Goal: Information Seeking & Learning: Learn about a topic

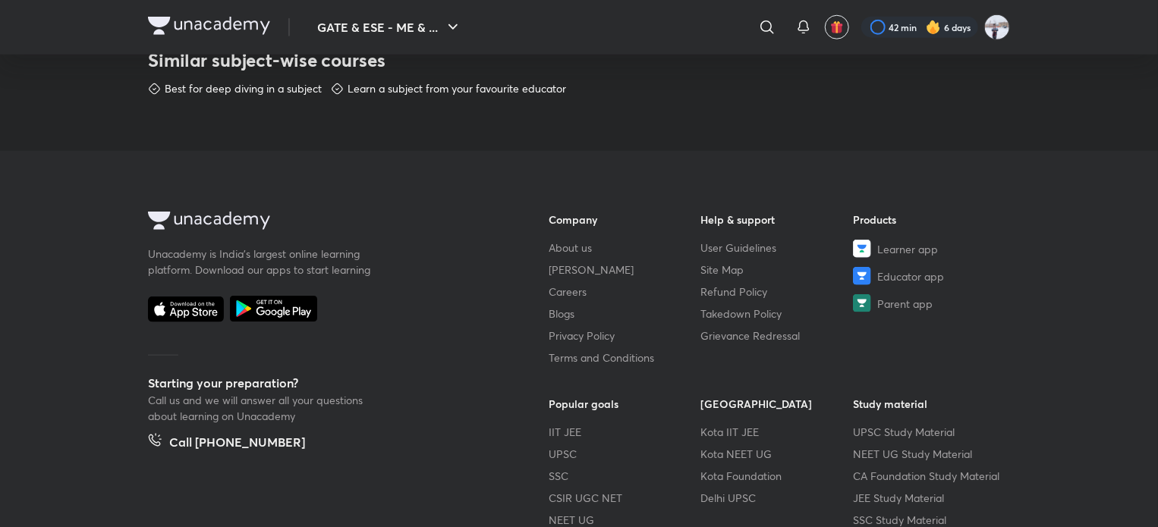
scroll to position [913, 0]
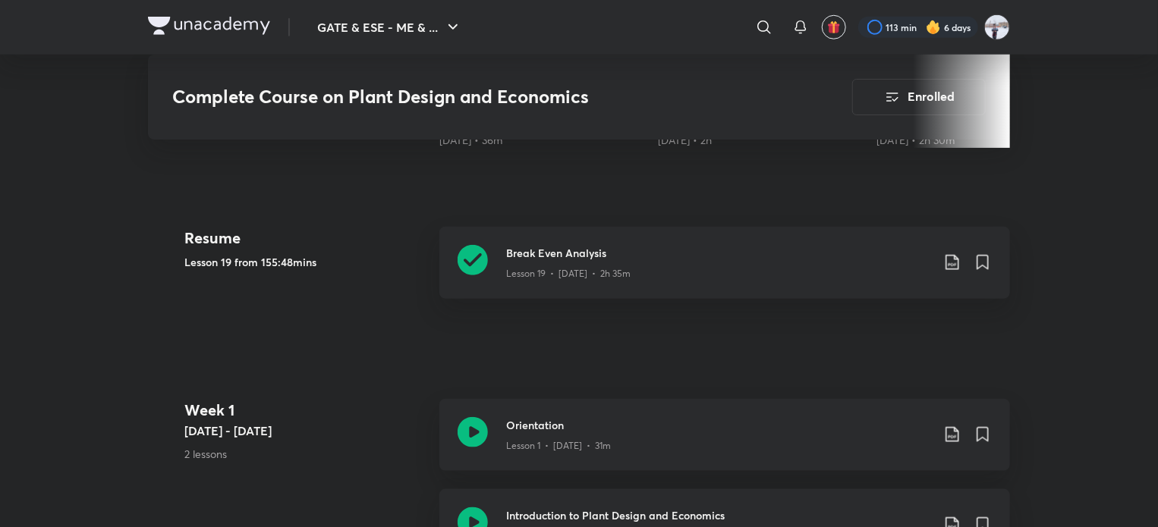
scroll to position [664, 0]
click at [723, 261] on div "Lesson 19 • [DATE] • 2h 35m" at bounding box center [718, 270] width 425 height 20
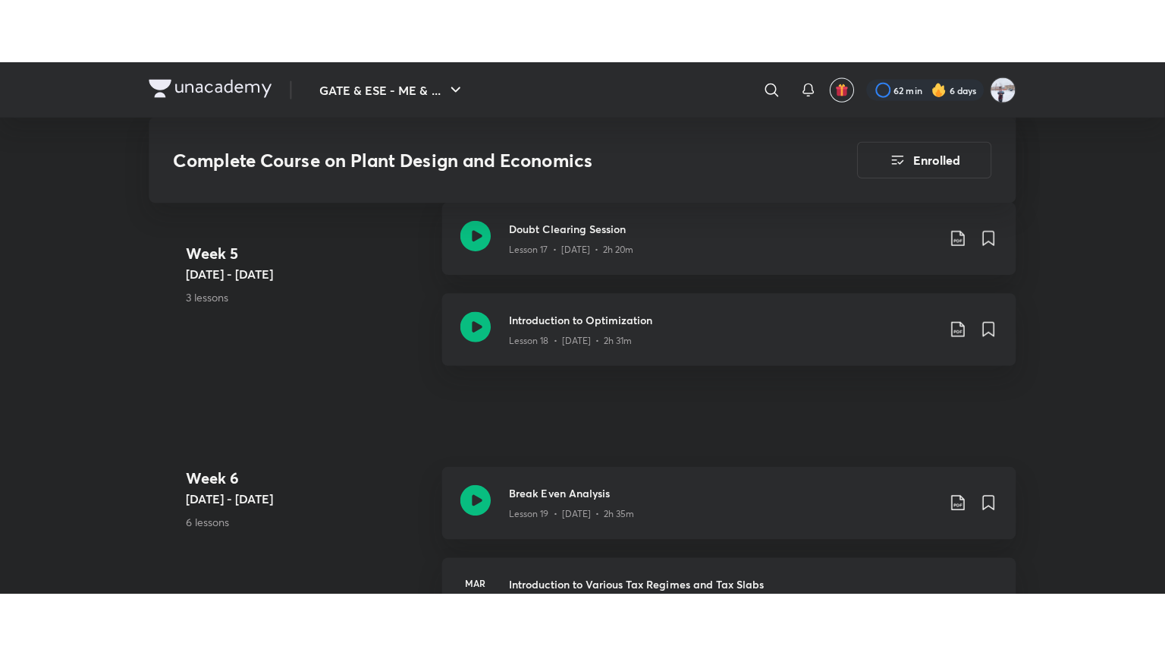
scroll to position [2703, 0]
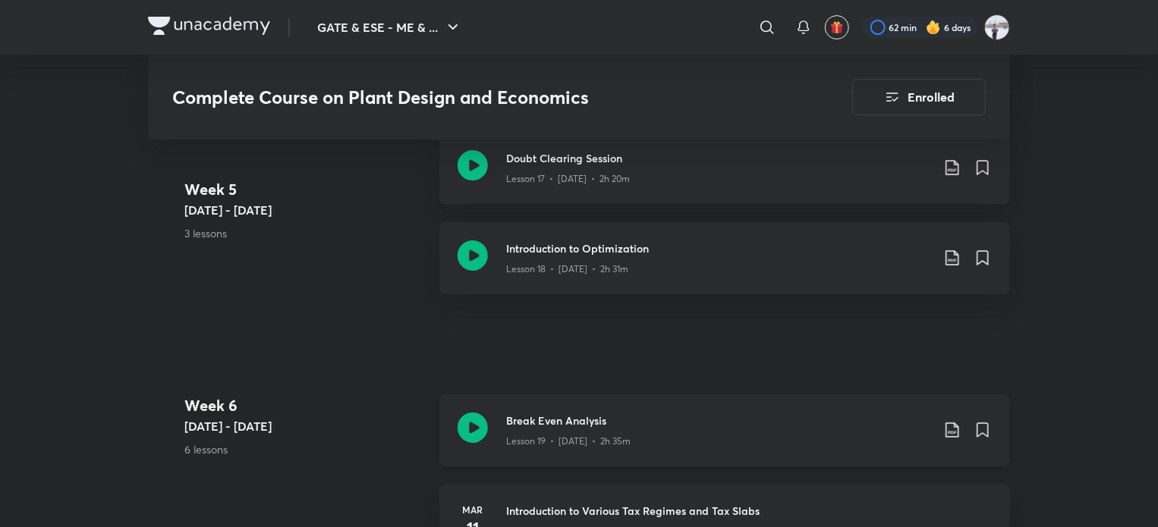
click at [621, 413] on h3 "Break Even Analysis" at bounding box center [718, 421] width 425 height 16
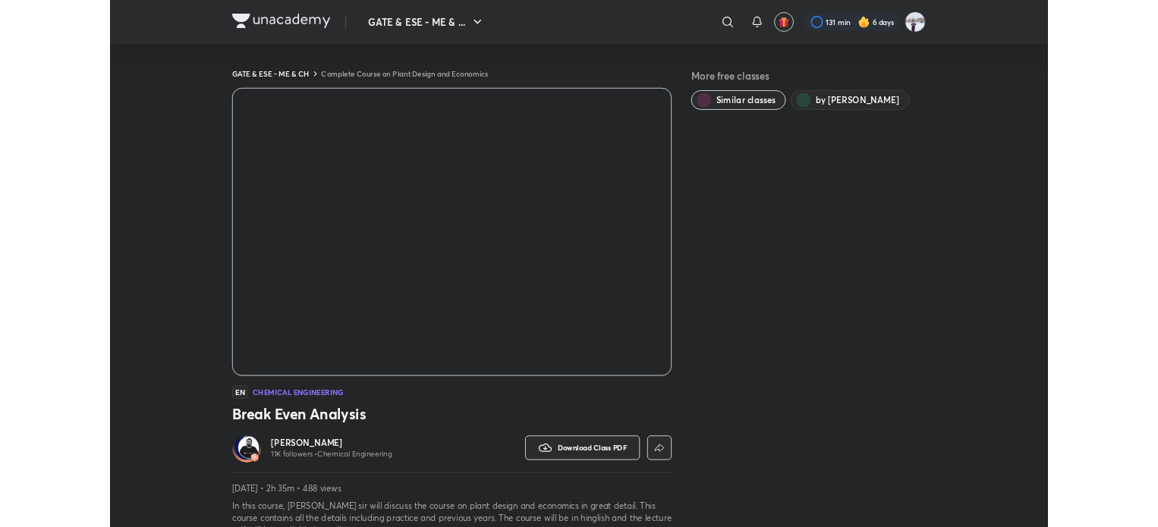
scroll to position [784, 0]
